Goal: Transaction & Acquisition: Subscribe to service/newsletter

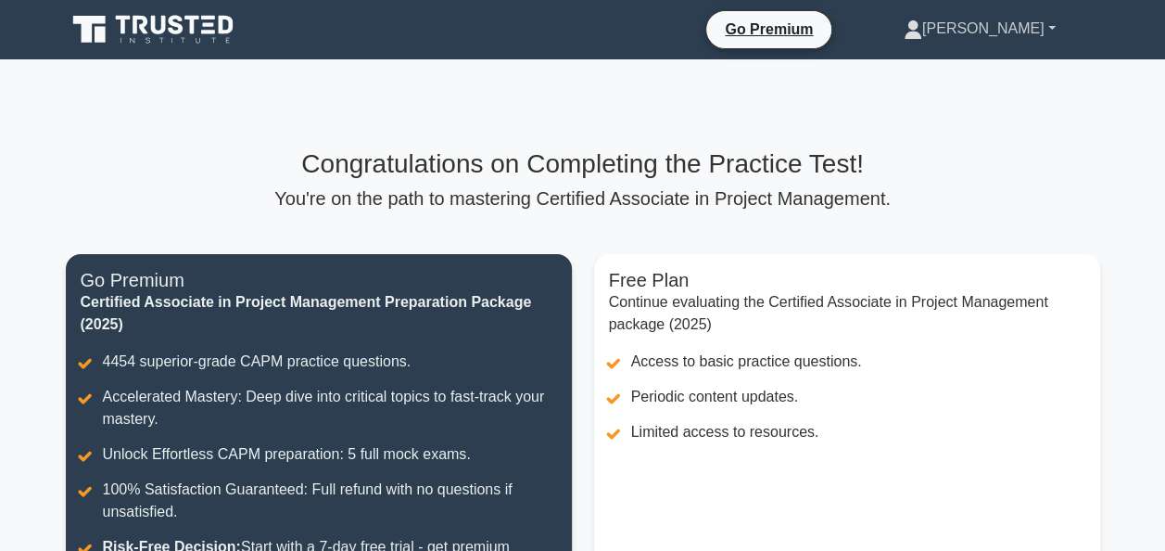
click at [1053, 28] on link "[PERSON_NAME]" at bounding box center [979, 28] width 241 height 37
click at [716, 28] on div "Go Premium [PERSON_NAME] Profile Settings Profile Settings Go Premium [PERSON_N…" at bounding box center [680, 29] width 842 height 39
